Goal: Information Seeking & Learning: Learn about a topic

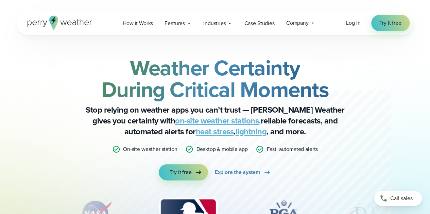
click at [200, 120] on link "on-site weather stations," at bounding box center [218, 121] width 86 height 12
